Goal: Task Accomplishment & Management: Use online tool/utility

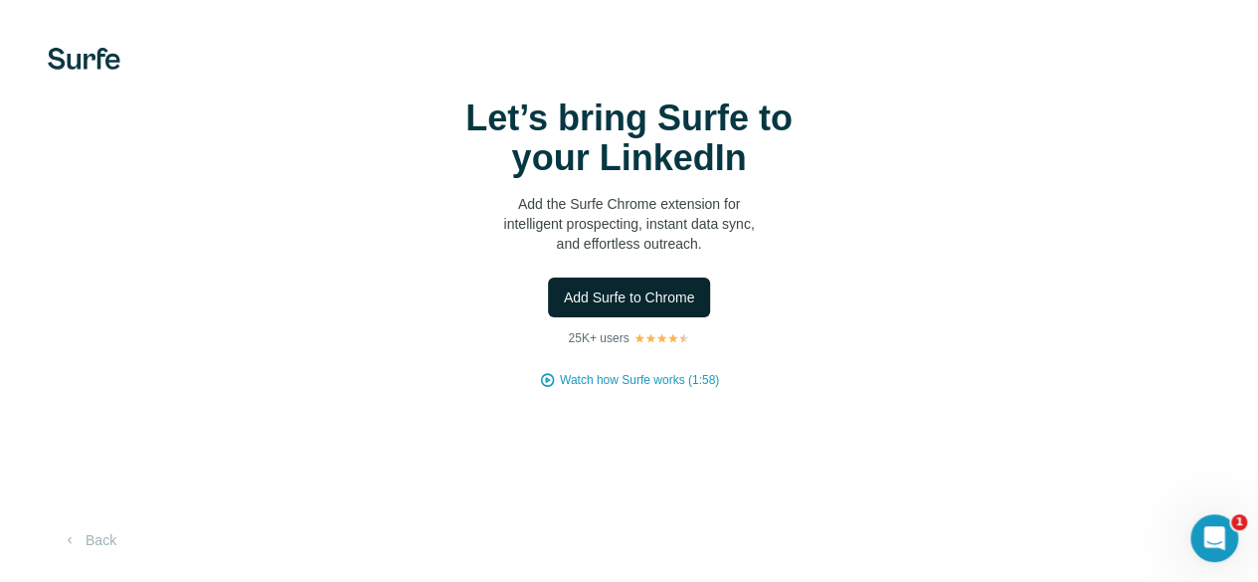
click at [564, 307] on span "Add Surfe to Chrome" at bounding box center [629, 297] width 131 height 20
